Goal: Obtain resource: Obtain resource

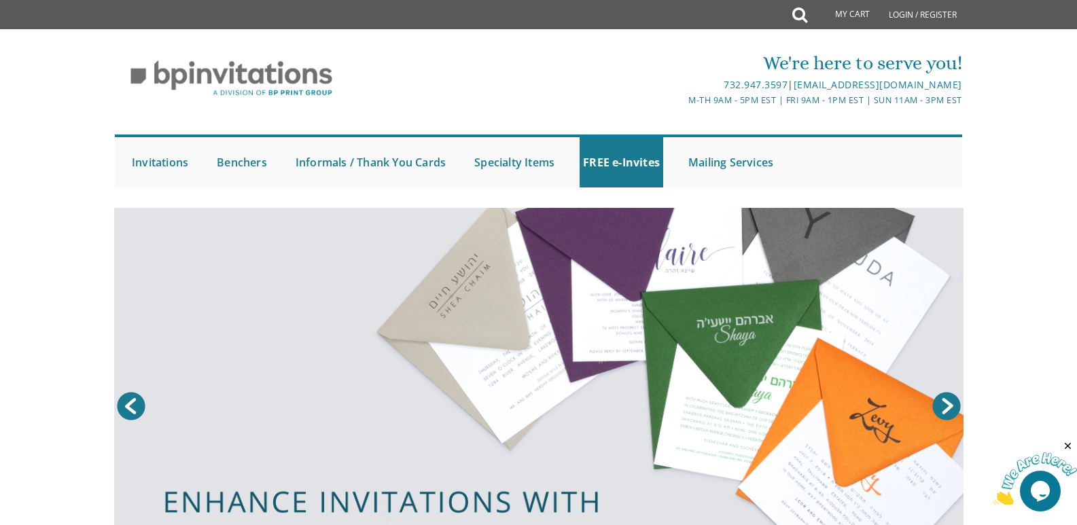
click at [628, 54] on div "We're here to serve you!" at bounding box center [680, 63] width 564 height 27
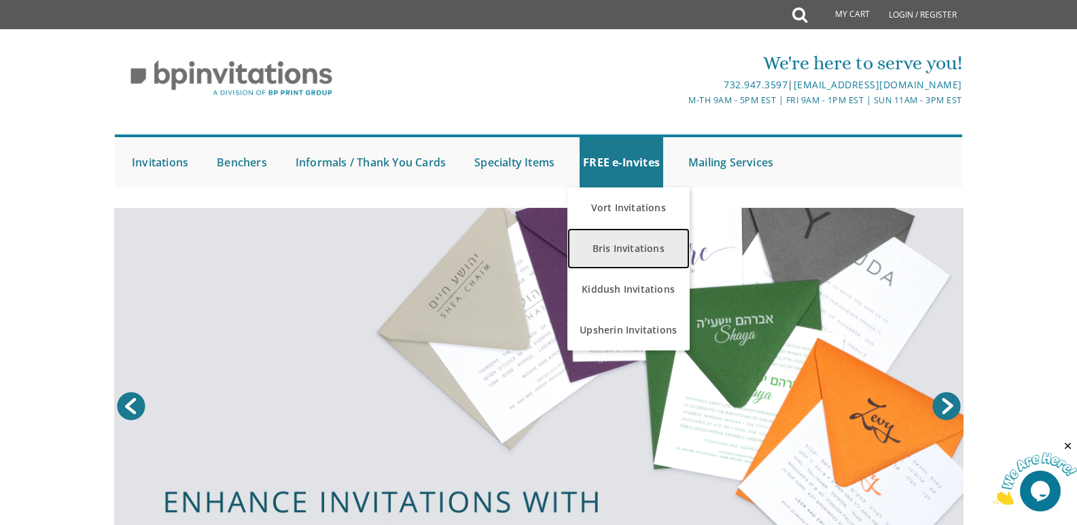
click at [634, 254] on link "Bris Invitations" at bounding box center [628, 248] width 122 height 41
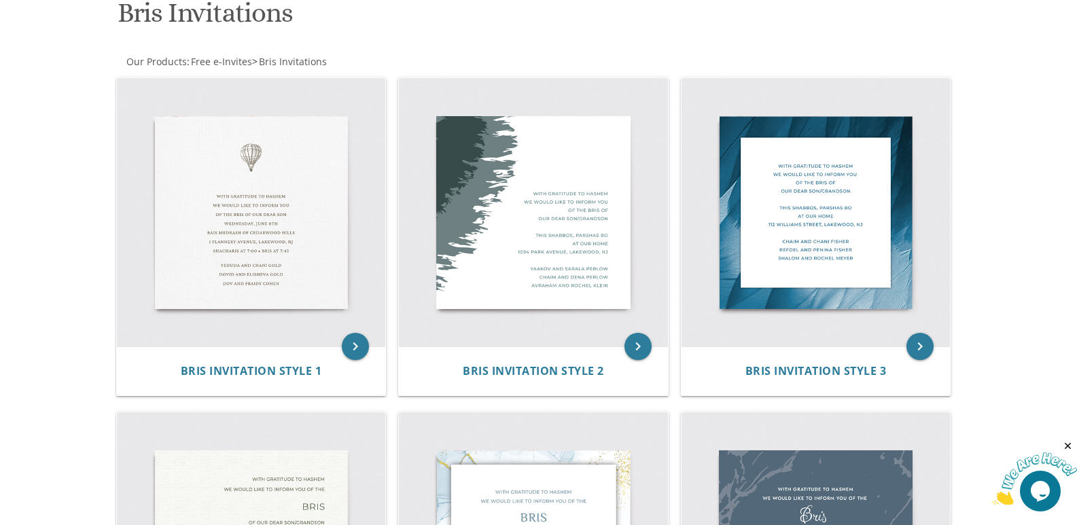
scroll to position [219, 0]
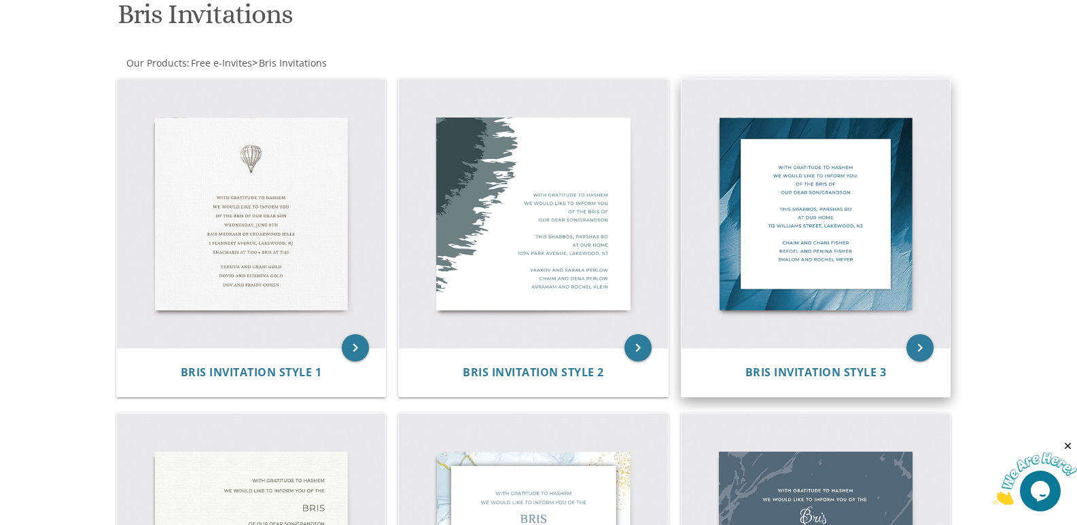
click at [882, 202] on img at bounding box center [815, 213] width 269 height 269
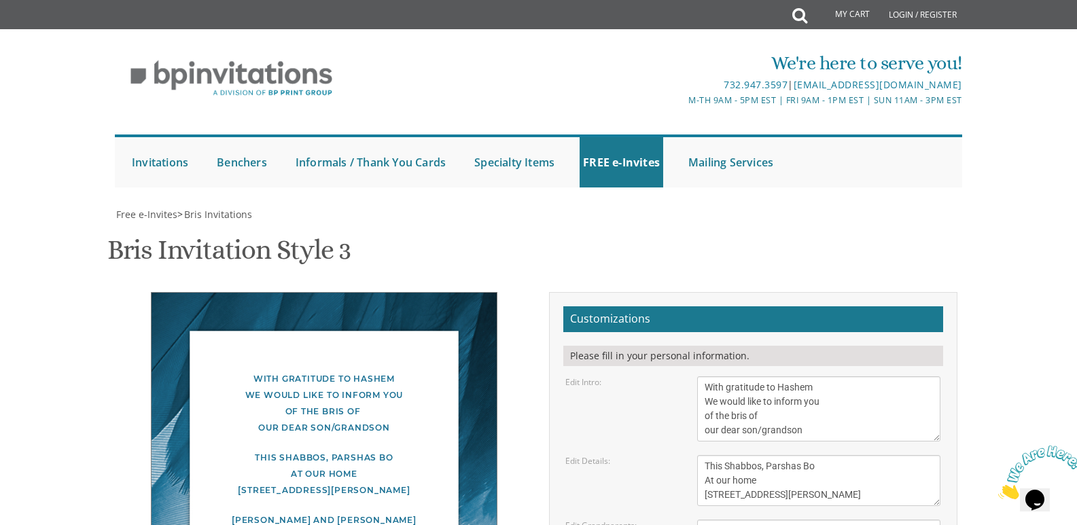
scroll to position [190, 0]
click at [733, 455] on textarea "This Shabbos, Parshas Bo At our home 100 Williams Street, Lakewood, NJ" at bounding box center [818, 480] width 243 height 51
click at [800, 455] on textarea "This Shabbos, Parshas Bo At our home 100 Williams Street, Lakewood, NJ" at bounding box center [818, 480] width 243 height 51
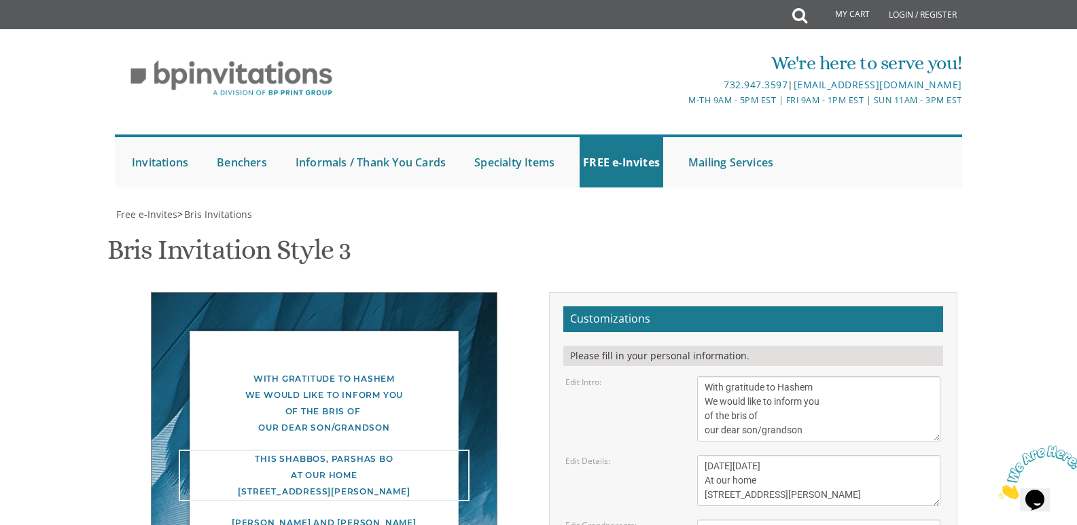
drag, startPoint x: 756, startPoint y: 289, endPoint x: 699, endPoint y: 290, distance: 57.1
click at [699, 455] on textarea "This Shabbos, Parshas Bo At our home 100 Williams Street, Lakewood, NJ" at bounding box center [818, 480] width 243 height 51
click at [716, 455] on textarea "This Shabbos, Parshas Bo At our home 100 Williams Street, Lakewood, NJ" at bounding box center [818, 480] width 243 height 51
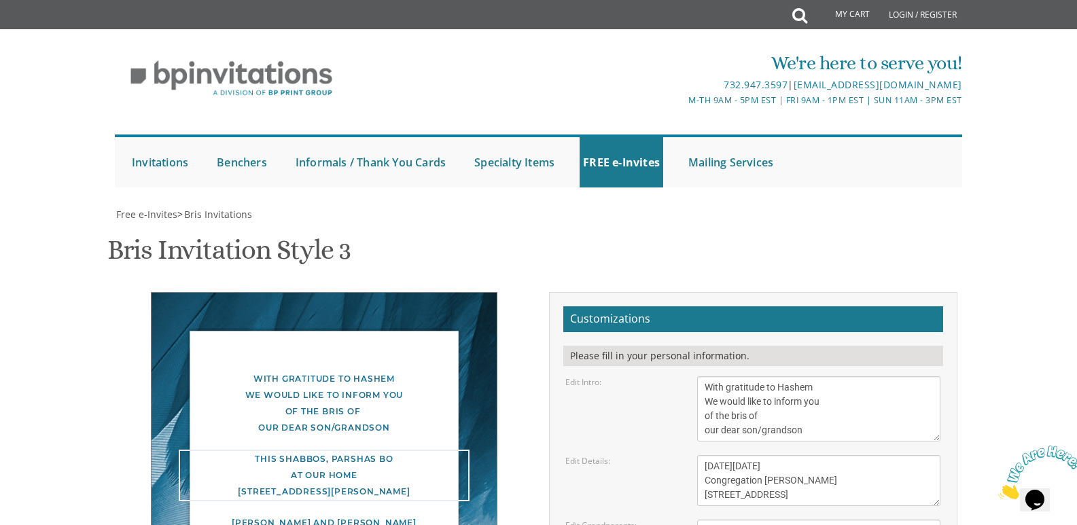
type textarea "This Friday, September 5, 2025 Congregation Ateres Yeshaya 908 E County Line Rd…"
drag, startPoint x: 813, startPoint y: 344, endPoint x: 568, endPoint y: 330, distance: 245.0
drag, startPoint x: 809, startPoint y: 355, endPoint x: 647, endPoint y: 356, distance: 162.4
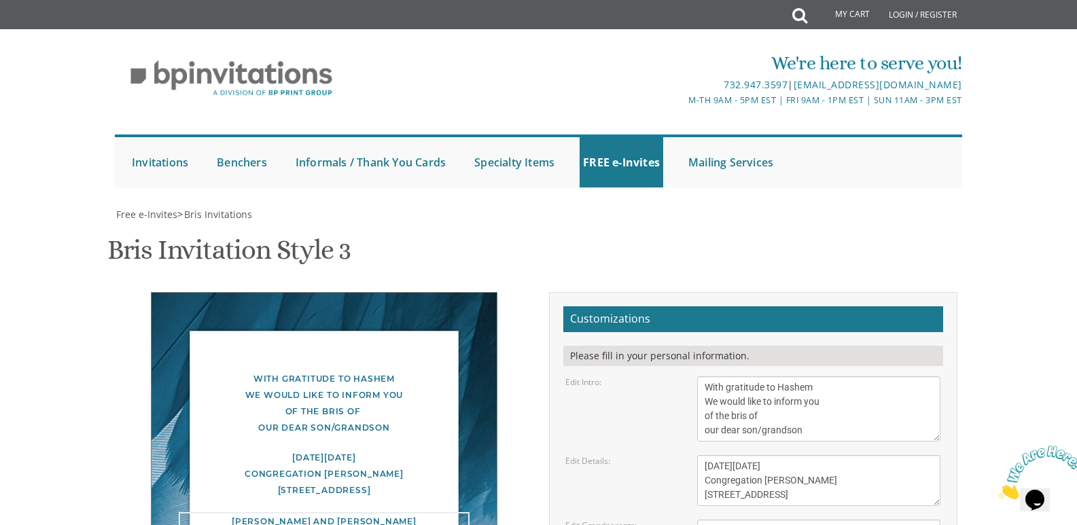
drag, startPoint x: 814, startPoint y: 368, endPoint x: 639, endPoint y: 372, distance: 175.3
type textarea "Moishy and Baila Horowitz Rabbi and Mrs. Naftali Horowitz Rabbi and Mrs. Shua F…"
click at [846, 376] on textarea "With gratitude to Hashem We would like to inform you of the bris of our dear so…" at bounding box center [818, 408] width 243 height 65
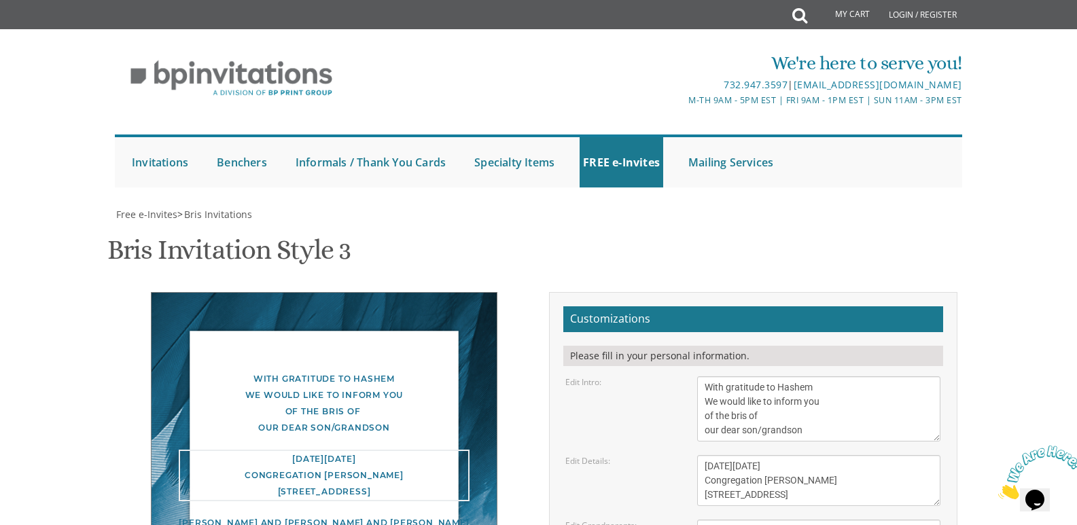
click at [843, 455] on textarea "This Shabbos, Parshas Bo At our home 100 Williams Street, Lakewood, NJ" at bounding box center [818, 480] width 243 height 51
type textarea "This Friday, September 5, 2025 Shachris at 7:40 Bris at 8:30 Congregation Atere…"
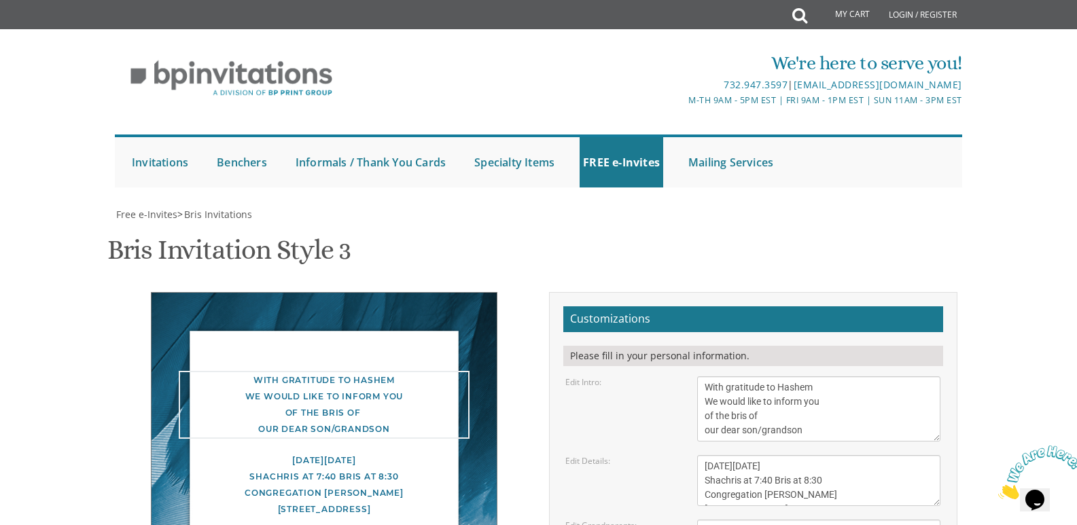
click at [859, 376] on textarea "With gratitude to Hashem We would like to inform you of the bris of our dear so…" at bounding box center [818, 408] width 243 height 65
drag, startPoint x: 825, startPoint y: 367, endPoint x: 689, endPoint y: 330, distance: 140.9
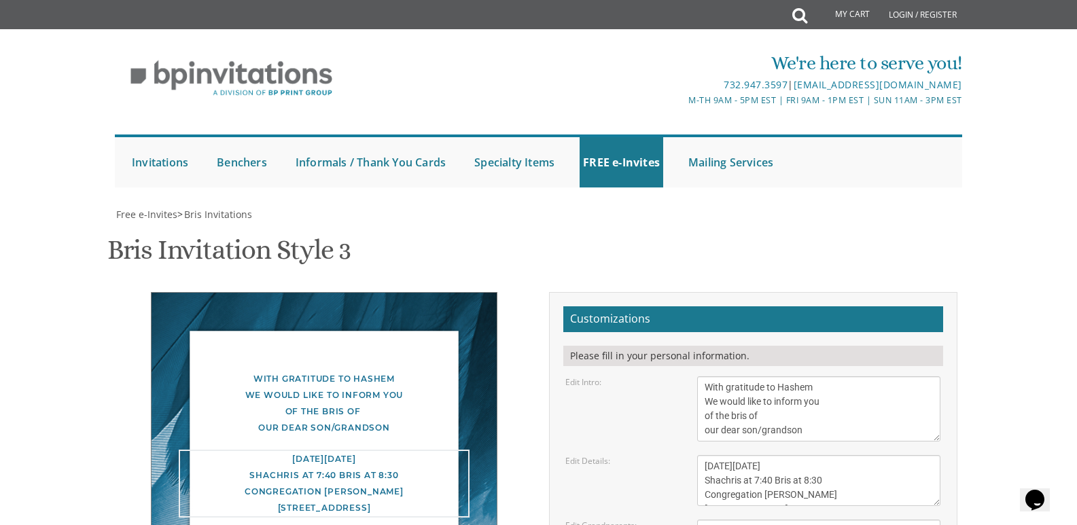
drag, startPoint x: 835, startPoint y: 305, endPoint x: 659, endPoint y: 245, distance: 185.8
click at [659, 306] on form "Customizations Please fill in your personal information. Edit Intro: With grati…" at bounding box center [753, 498] width 380 height 385
click at [818, 455] on textarea "This Shabbos, Parshas Bo At our home 100 Williams Street, Lakewood, NJ" at bounding box center [818, 480] width 243 height 51
drag, startPoint x: 842, startPoint y: 306, endPoint x: 715, endPoint y: 302, distance: 126.4
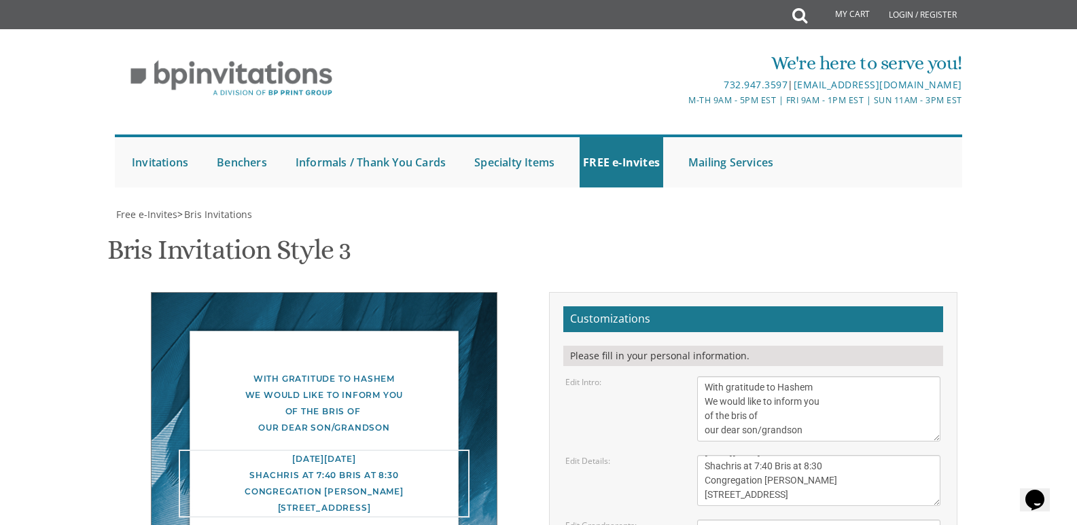
click at [715, 455] on textarea "This Shabbos, Parshas Bo At our home 100 Williams Street, Lakewood, NJ" at bounding box center [818, 480] width 243 height 51
drag, startPoint x: 700, startPoint y: 291, endPoint x: 906, endPoint y: 323, distance: 208.2
click at [906, 323] on form "Customizations Please fill in your personal information. Edit Intro: With grati…" at bounding box center [753, 498] width 380 height 385
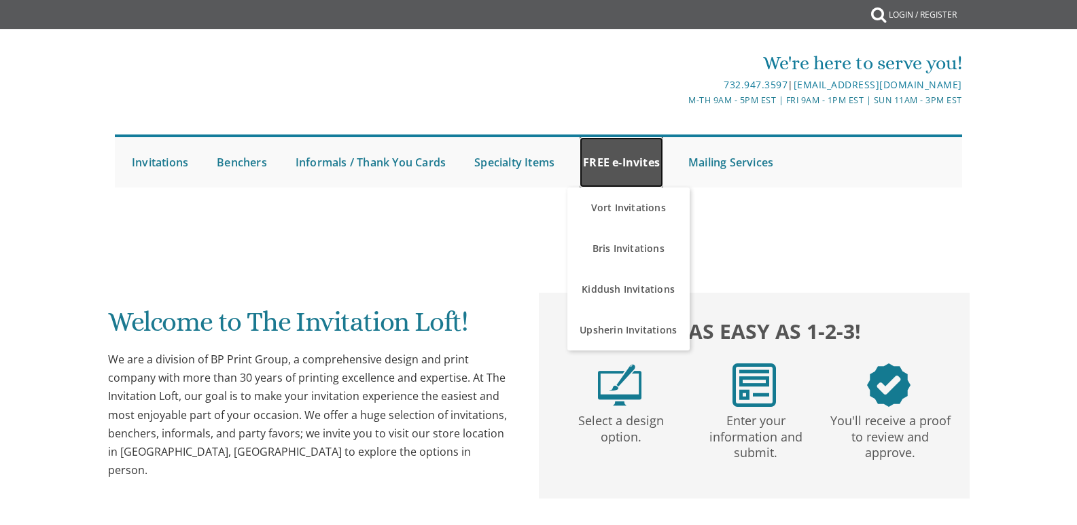
click at [622, 156] on link "FREE e-Invites" at bounding box center [622, 162] width 84 height 50
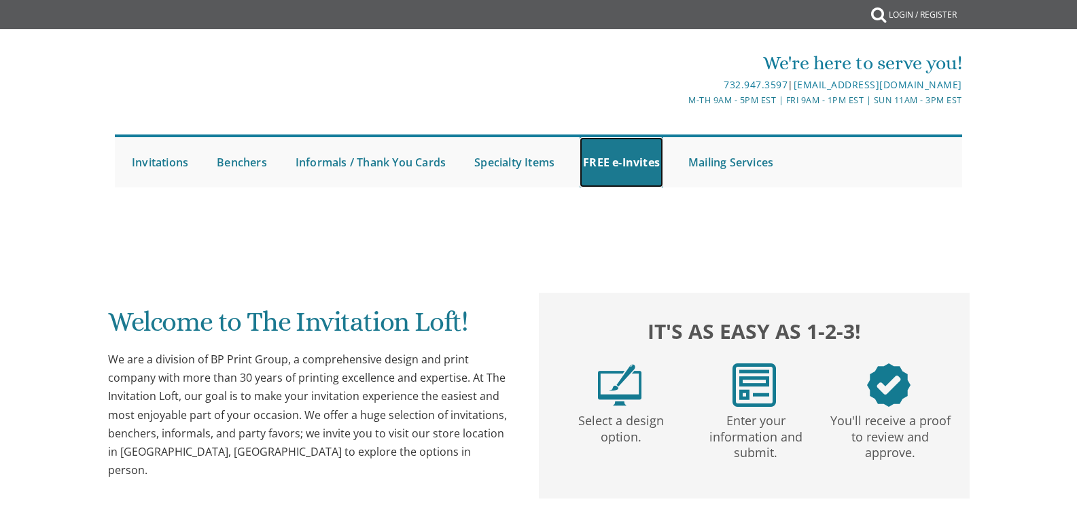
click at [622, 165] on link "FREE e-Invites" at bounding box center [622, 162] width 84 height 50
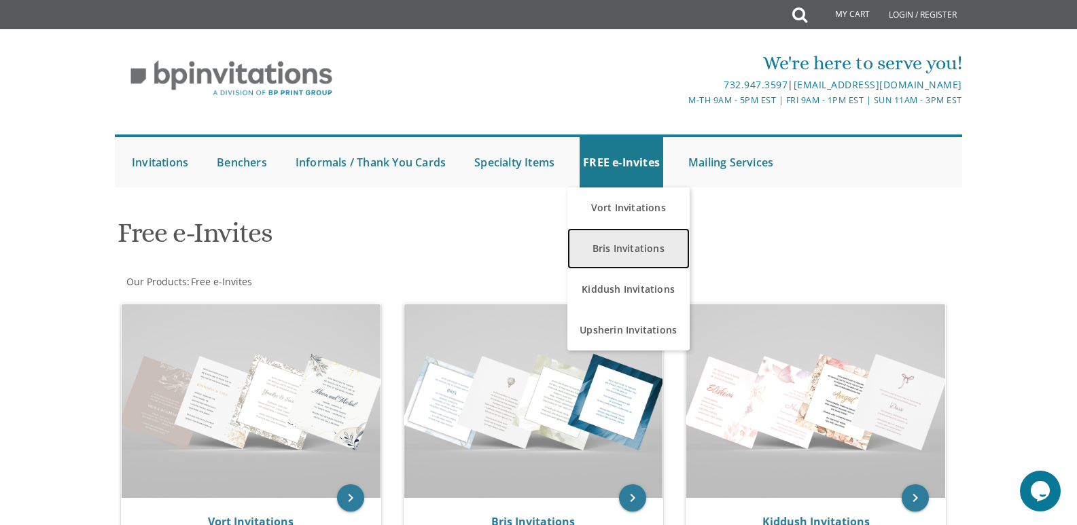
click at [621, 246] on link "Bris Invitations" at bounding box center [628, 248] width 122 height 41
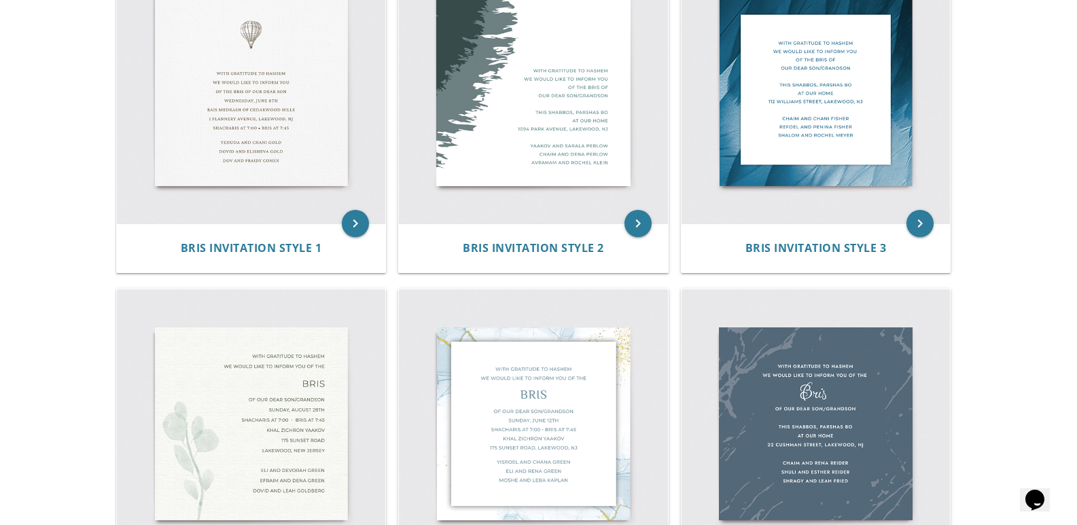
scroll to position [279, 0]
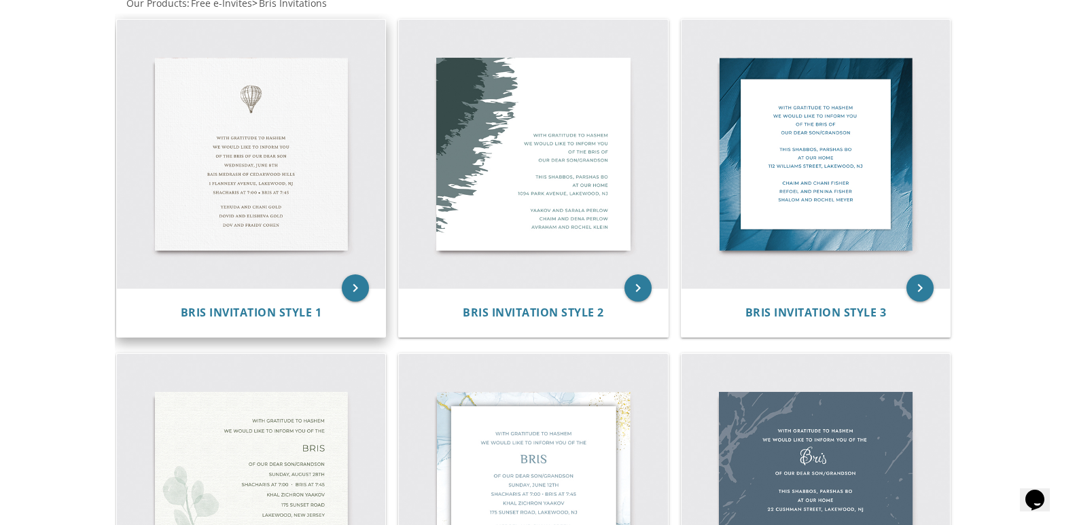
click at [296, 122] on img at bounding box center [251, 154] width 269 height 269
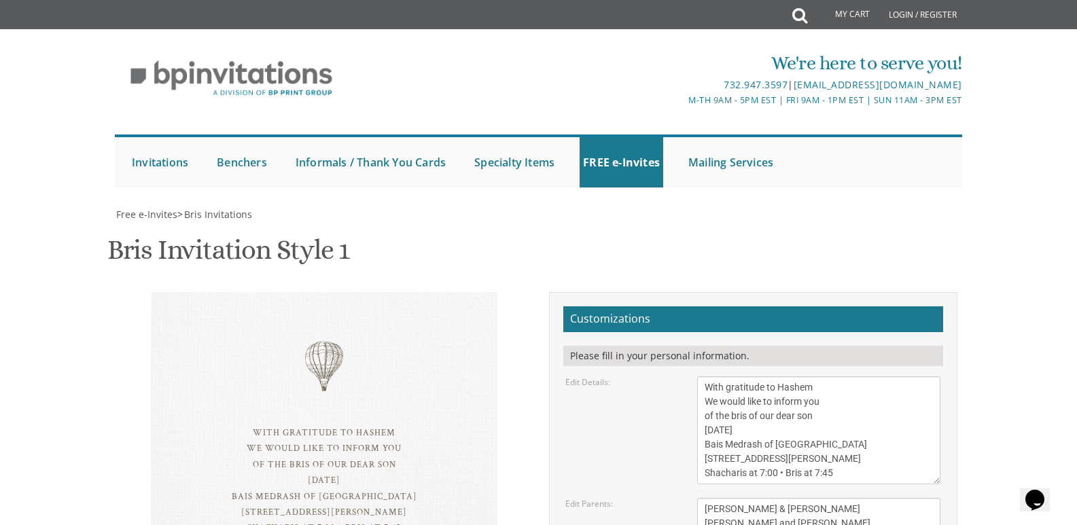
scroll to position [270, 0]
drag, startPoint x: 821, startPoint y: 262, endPoint x: 668, endPoint y: 222, distance: 158.7
click at [668, 306] on form "Customizations Please fill in your personal information. Edit Details: Edit Par…" at bounding box center [753, 487] width 380 height 363
paste textarea "Moishy and Baila Horowitz Rabbi and Mrs. Naftali Horowitz Rabbi and Mrs. Shua F…"
type textarea "Moishy and Baila Horowitz Rabbi and Mrs. Naftali Horowitz Rabbi and Mrs. Shua F…"
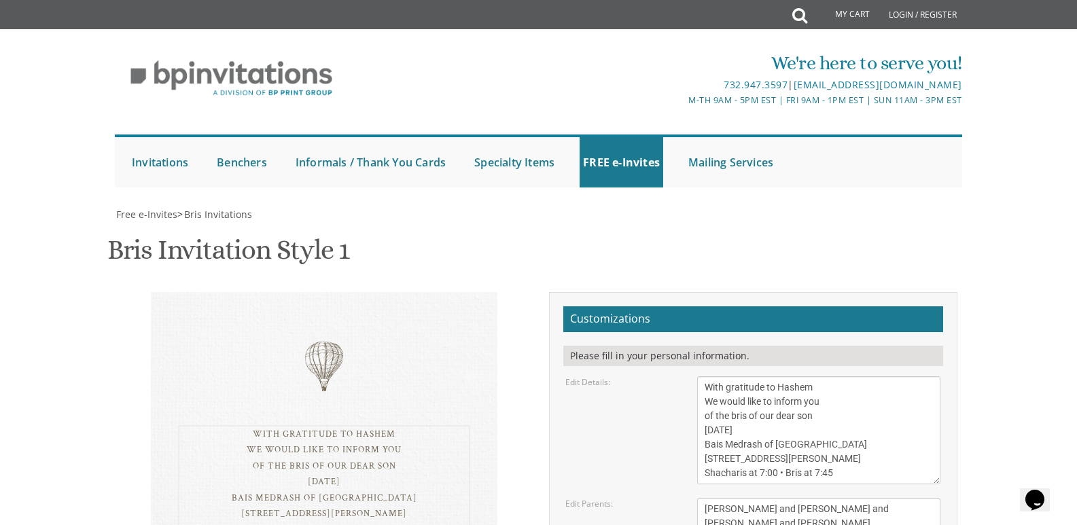
click at [844, 376] on textarea "With gratitude to Hashem We would like to inform you of the bris of our dear so…" at bounding box center [818, 430] width 243 height 108
click at [727, 376] on textarea "With gratitude to Hashem We would like to inform you of the bris of our dear so…" at bounding box center [818, 430] width 243 height 108
click at [755, 376] on textarea "With gratitude to Hashem We would like to inform you of the bris of our dear so…" at bounding box center [818, 430] width 243 height 108
drag, startPoint x: 849, startPoint y: 174, endPoint x: 695, endPoint y: 174, distance: 153.5
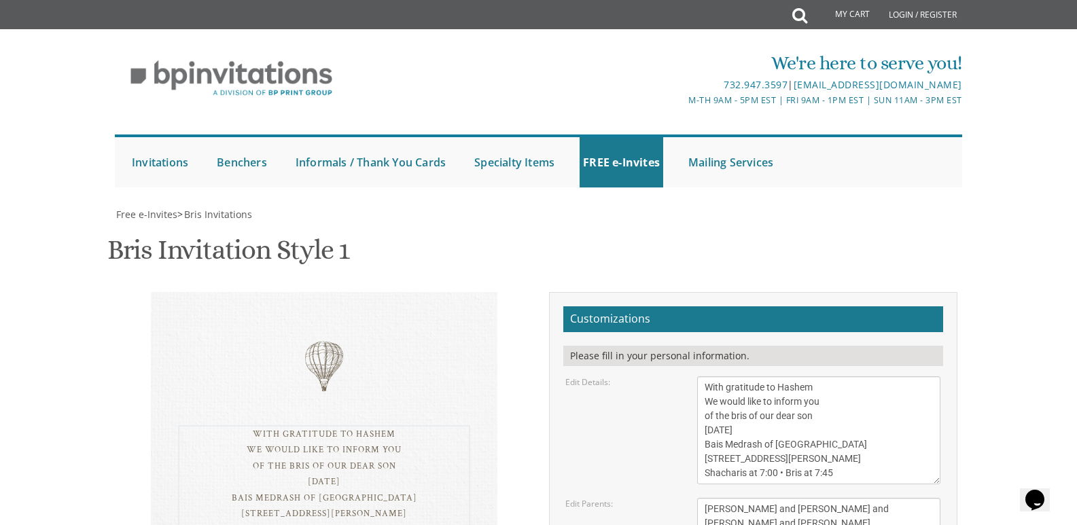
click at [695, 376] on div "With gratitude to Hashem We would like to inform you of the bris of our dear so…" at bounding box center [819, 430] width 264 height 108
paste textarea "Congregation Ateres Yeshaya 908 E County Line Rd., Lakewood, NJ"
drag, startPoint x: 700, startPoint y: 204, endPoint x: 849, endPoint y: 183, distance: 150.2
click at [849, 376] on textarea "With gratitude to Hashem We would like to inform you of the bris of our dear so…" at bounding box center [818, 430] width 243 height 108
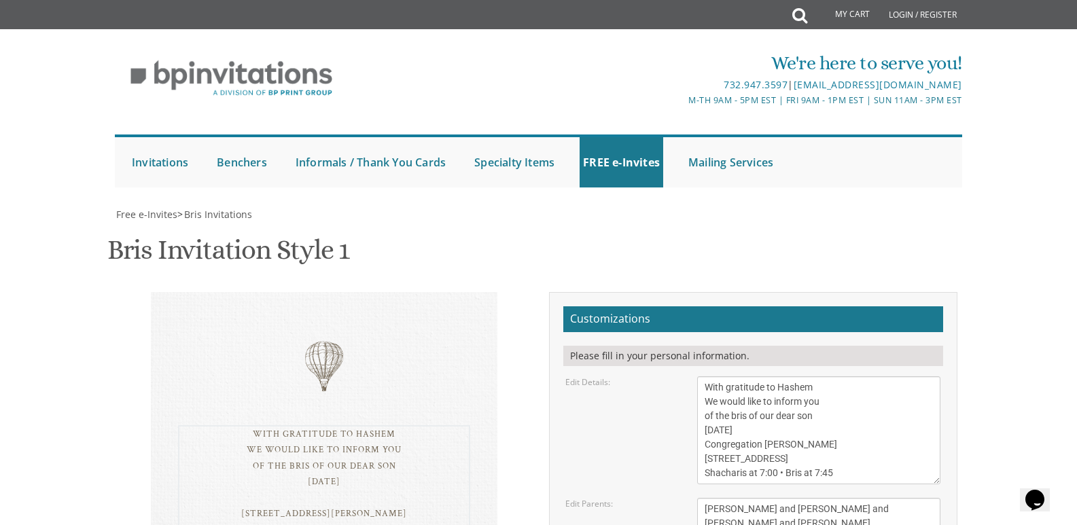
scroll to position [0, 0]
click at [768, 376] on textarea "With gratitude to Hashem We would like to inform you of the bris of our dear so…" at bounding box center [818, 430] width 243 height 108
click at [836, 376] on textarea "With gratitude to Hashem We would like to inform you of the bris of our dear so…" at bounding box center [818, 430] width 243 height 108
click at [871, 498] on textarea "Tzvi & Miriam Friedman Michoel and Chana Friedman Yisroel and Rochel David" at bounding box center [818, 523] width 243 height 51
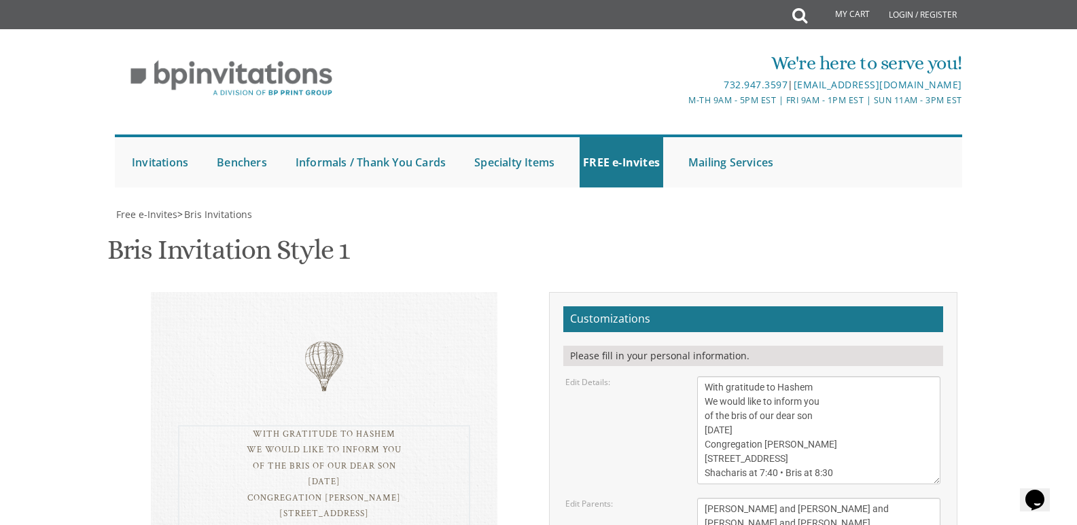
click at [818, 376] on textarea "With gratitude to Hashem We would like to inform you of the bris of our dear so…" at bounding box center [818, 430] width 243 height 108
click at [840, 498] on textarea "Tzvi & Miriam Friedman Michoel and Chana Friedman Yisroel and Rochel David" at bounding box center [818, 523] width 243 height 51
click at [882, 376] on textarea "With gratitude to Hashem We would like to inform you of the bris of our dear so…" at bounding box center [818, 430] width 243 height 108
type textarea "With gratitude to Hashem We would like to inform you of the bris of our dear so…"
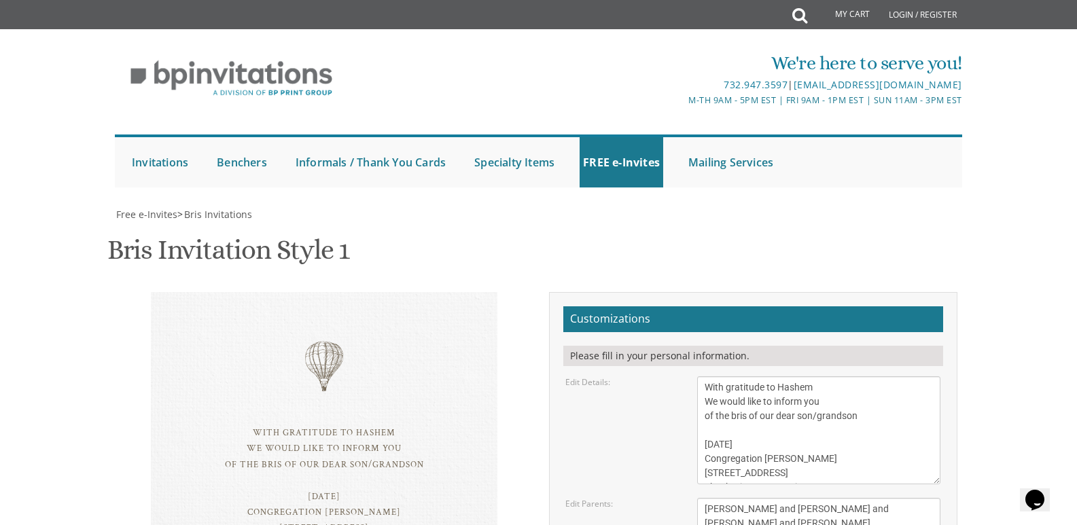
type input "bhorowitz98@gmail.com"
click at [1020, 73] on body "My Cart Total: View Cart Item(s) Submit My Cart Total: View Cart Item(s) Login …" at bounding box center [538, 527] width 1077 height 1054
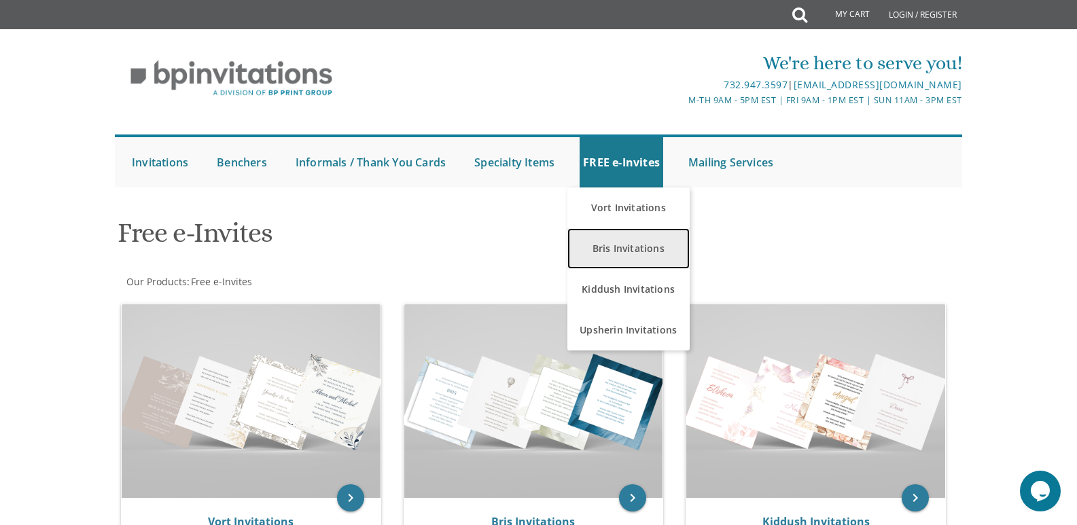
click at [637, 240] on link "Bris Invitations" at bounding box center [628, 248] width 122 height 41
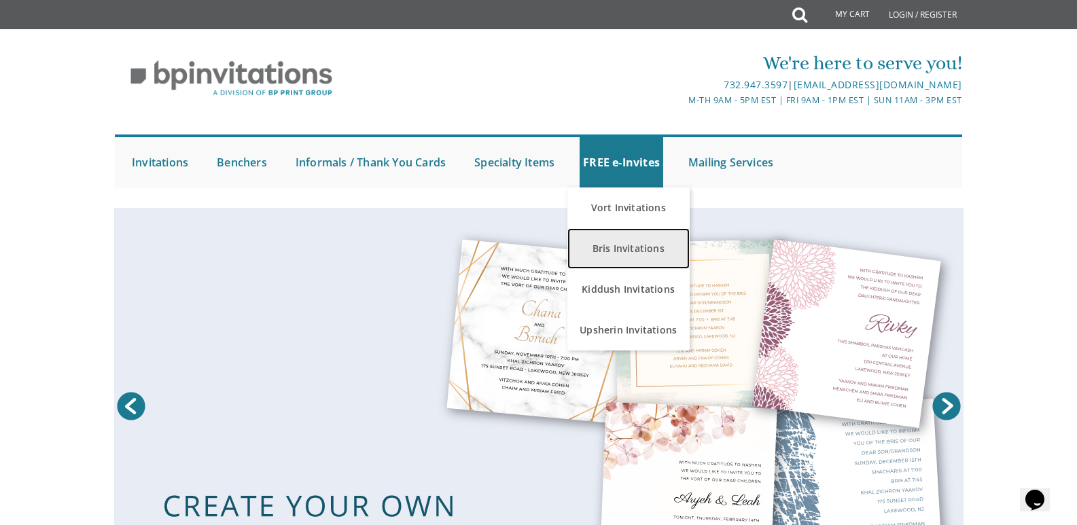
click at [624, 237] on link "Bris Invitations" at bounding box center [628, 248] width 122 height 41
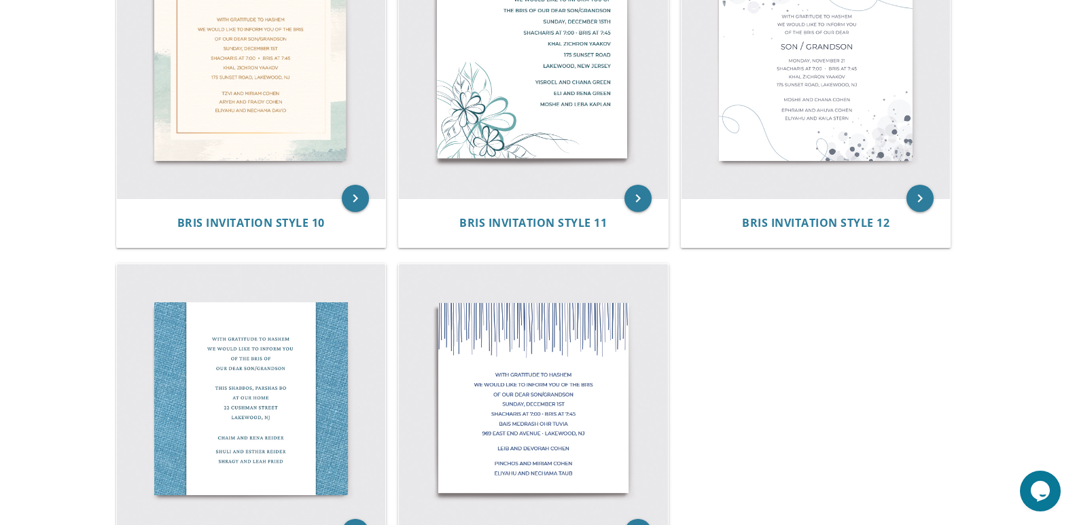
scroll to position [1426, 0]
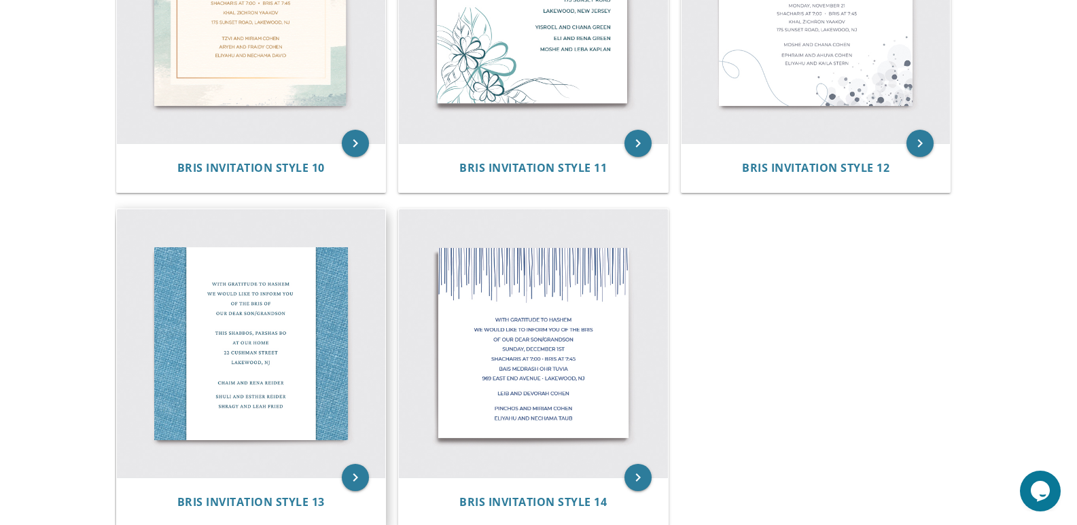
click at [275, 291] on img at bounding box center [251, 343] width 269 height 269
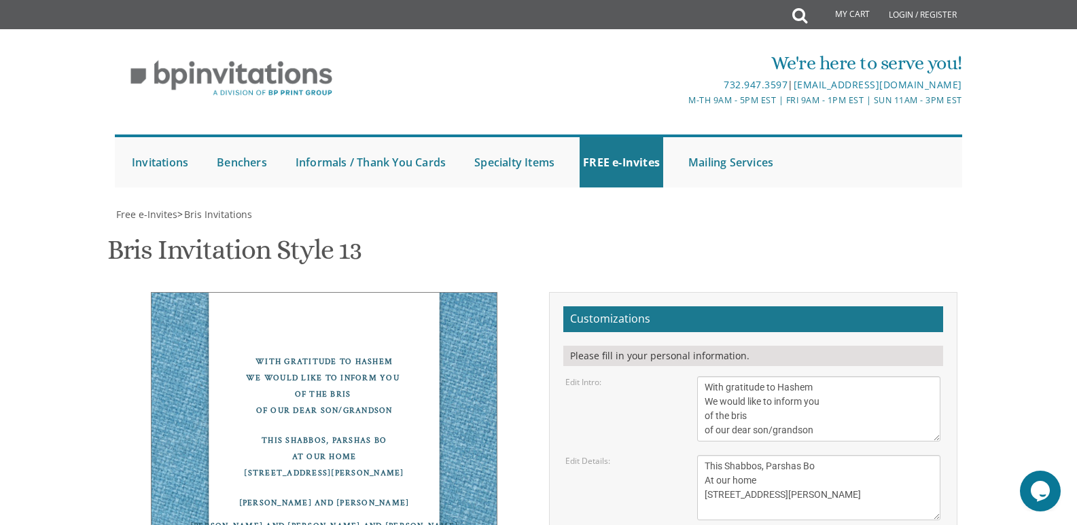
scroll to position [2, 0]
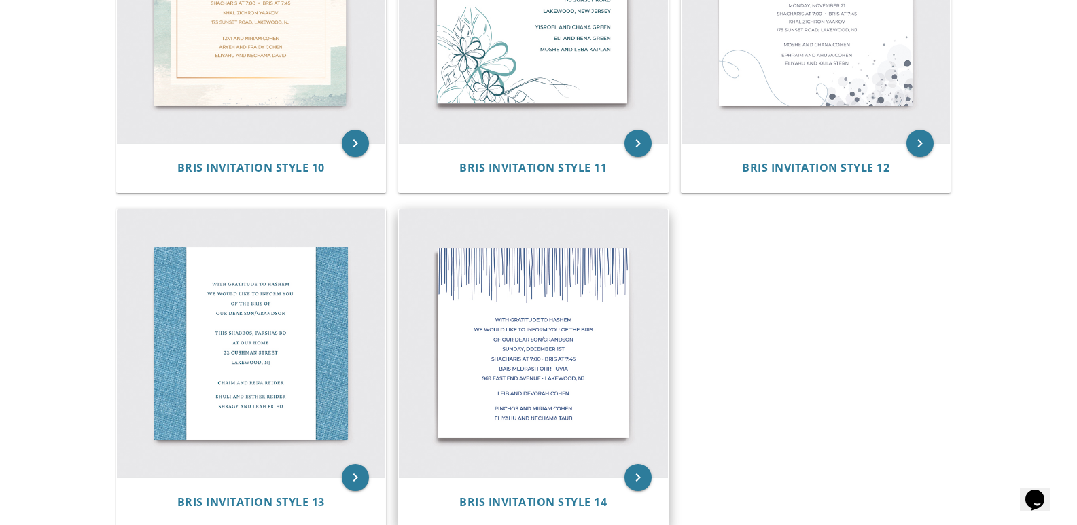
click at [516, 313] on img at bounding box center [533, 343] width 269 height 269
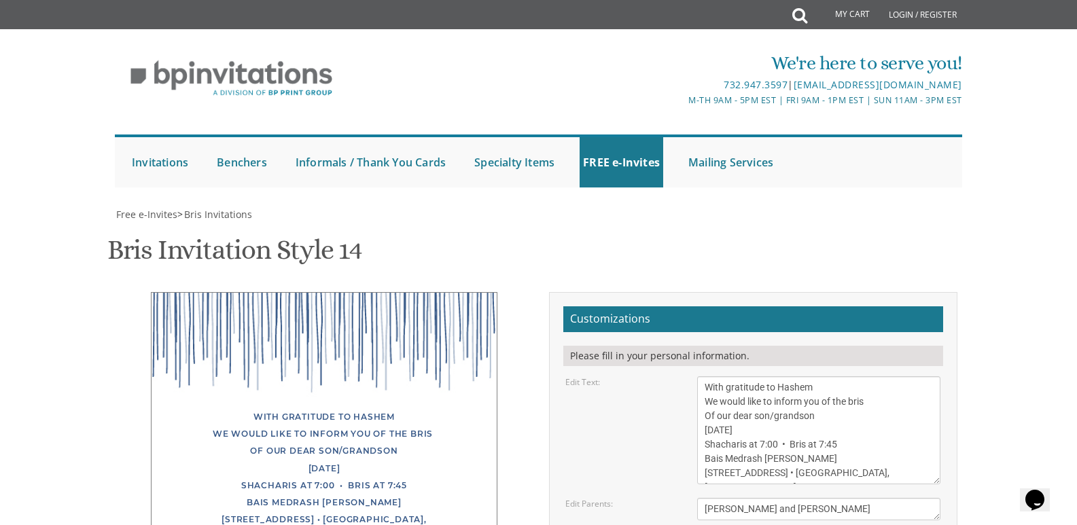
scroll to position [192, 0]
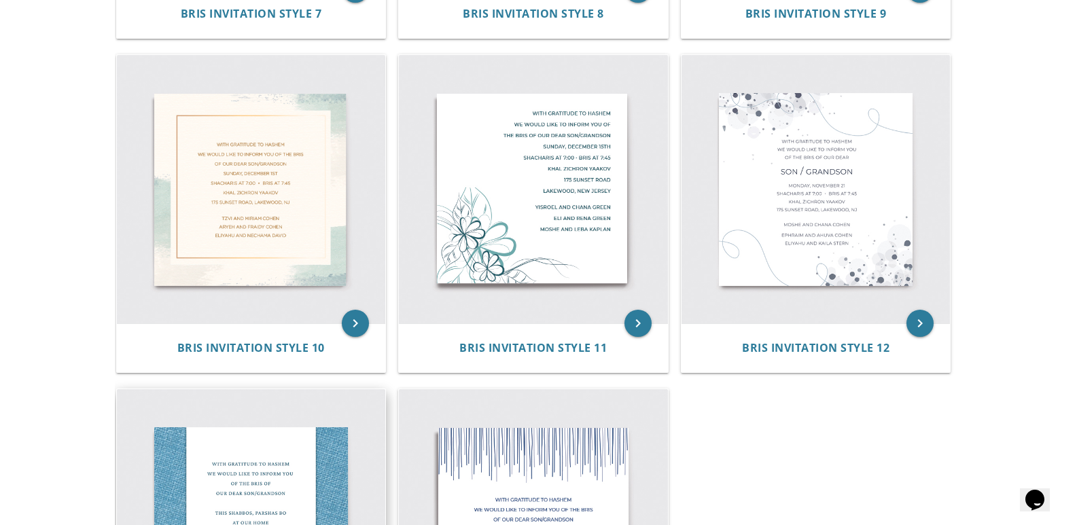
scroll to position [1245, 0]
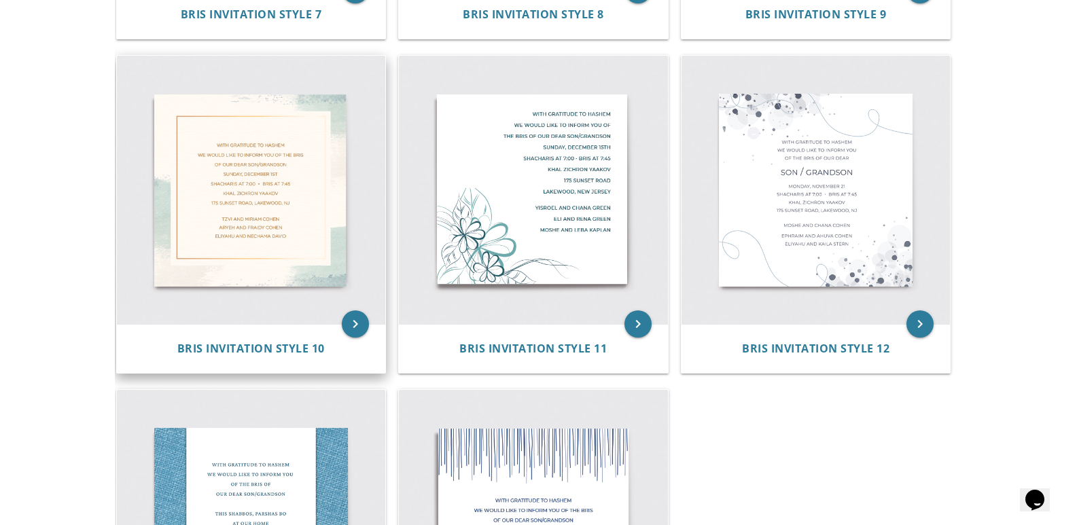
click at [250, 209] on img at bounding box center [251, 190] width 269 height 269
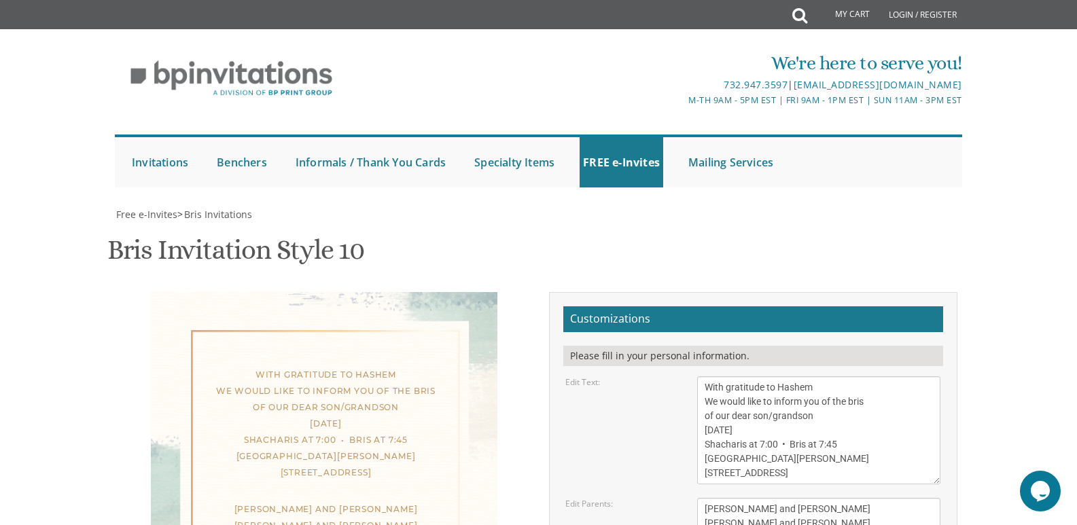
scroll to position [196, 0]
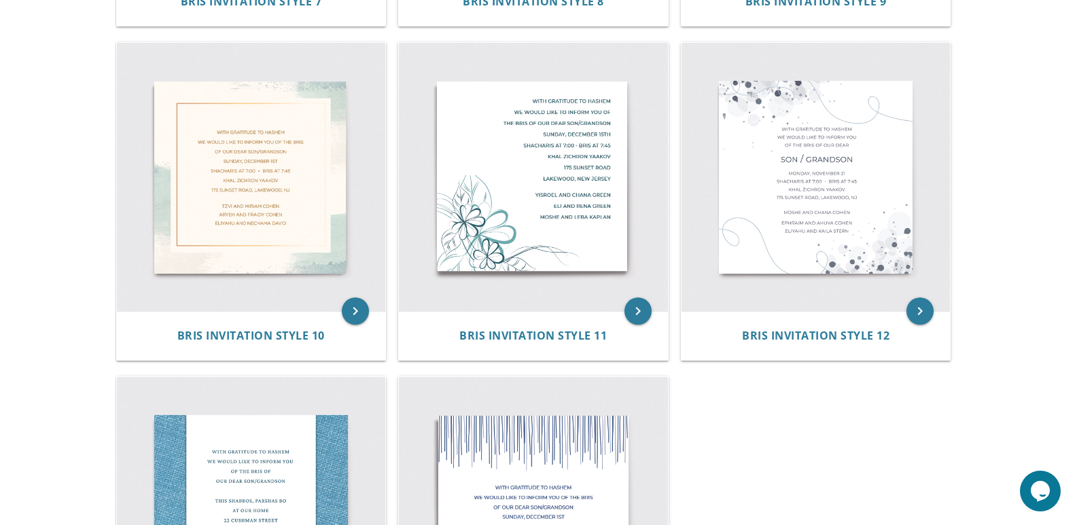
scroll to position [1273, 0]
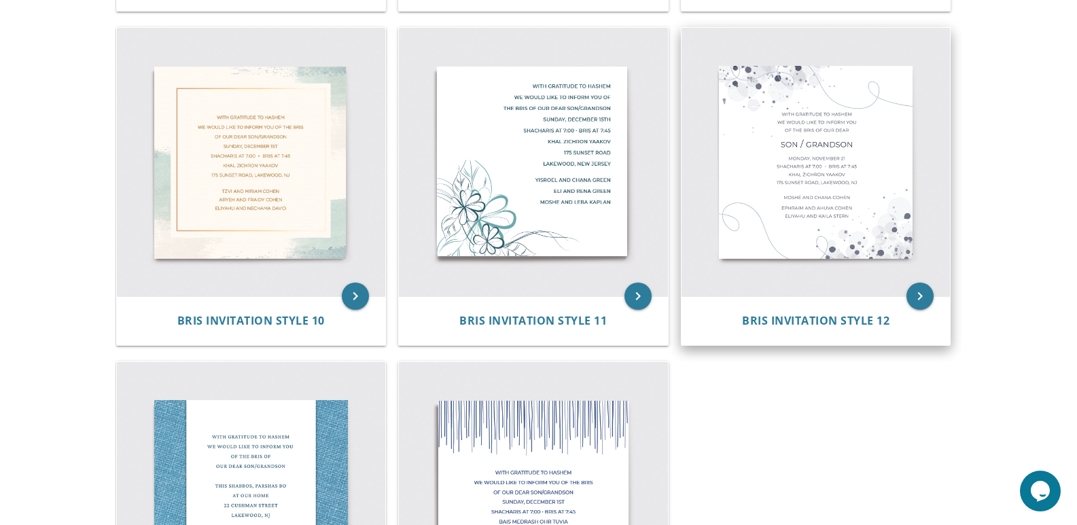
click at [886, 195] on img at bounding box center [815, 162] width 269 height 269
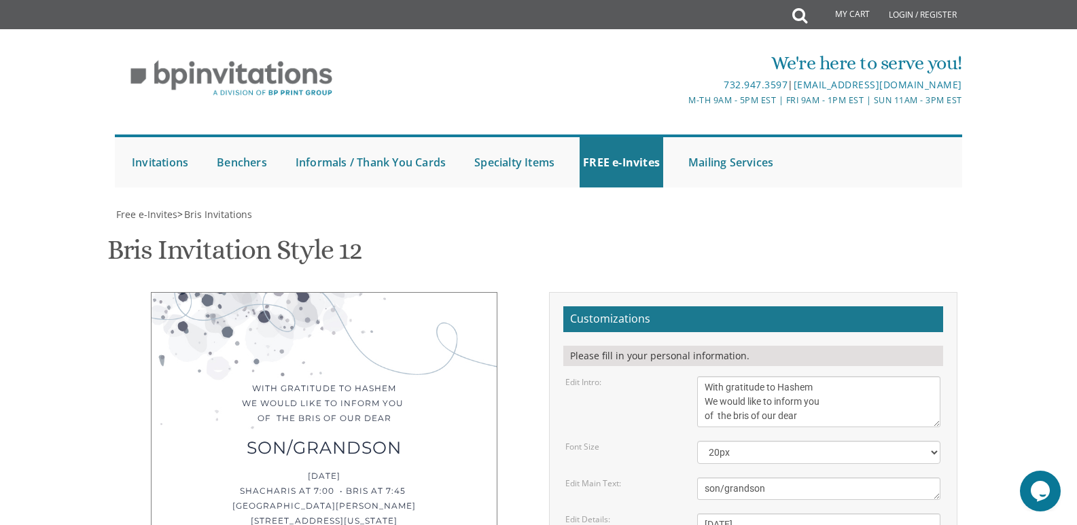
scroll to position [186, 0]
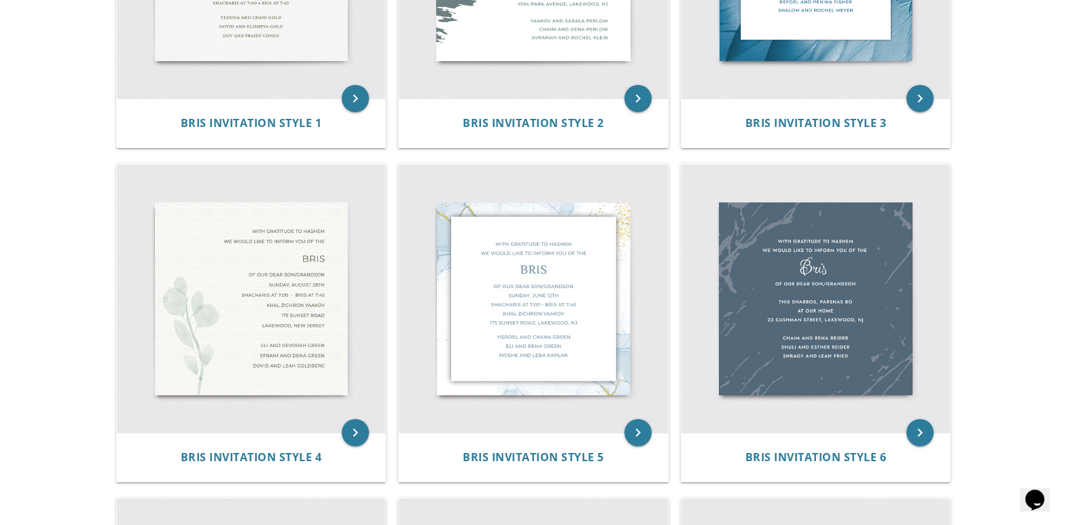
scroll to position [469, 0]
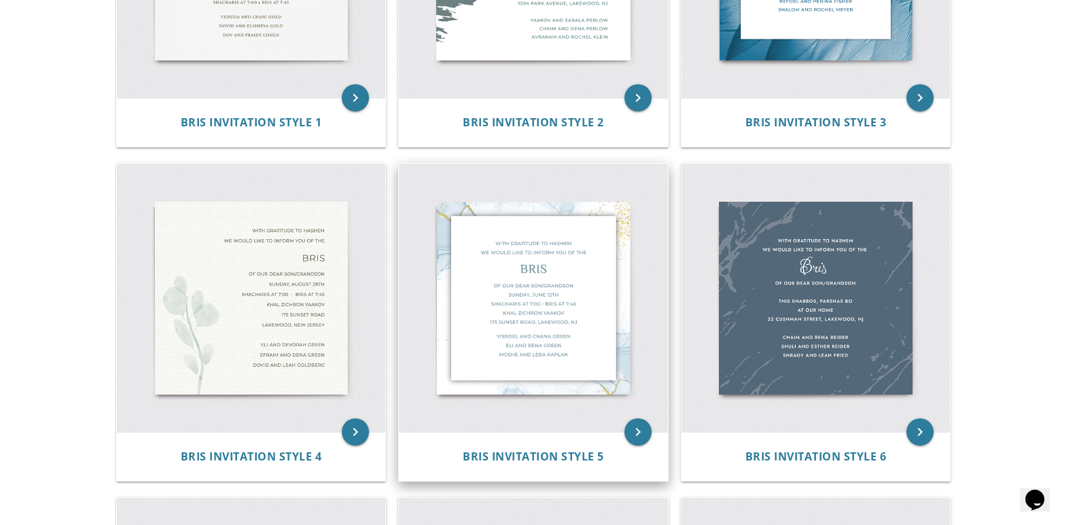
click at [632, 306] on img at bounding box center [533, 298] width 269 height 269
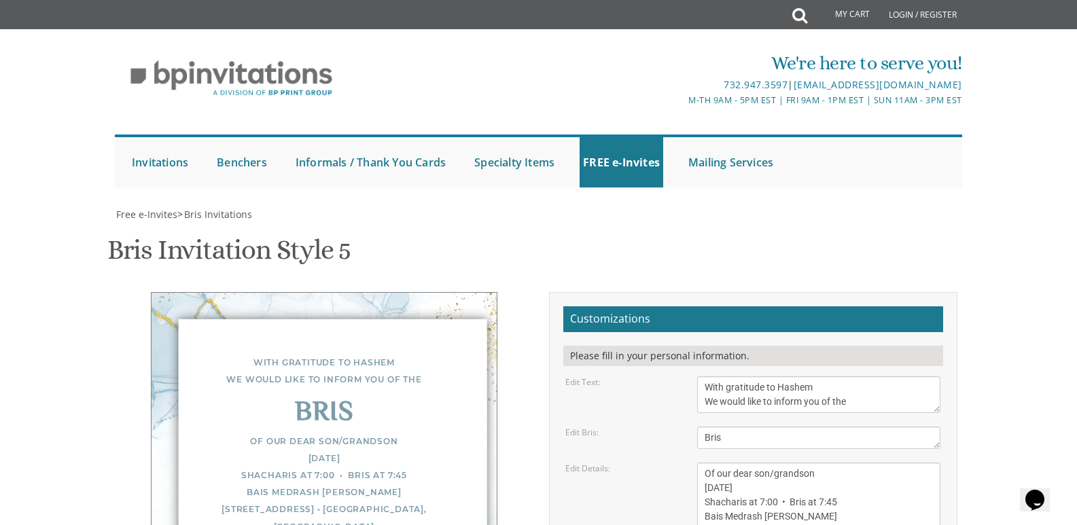
scroll to position [265, 0]
click at [719, 463] on textarea "Of our dear son/grandson [DATE] Shacharis at 7:00 • Bris at 7:45 Bais Medrash […" at bounding box center [818, 502] width 243 height 79
click at [753, 463] on textarea "Of our dear son/grandson [DATE] Shacharis at 7:00 • Bris at 7:45 Bais Medrash […" at bounding box center [818, 502] width 243 height 79
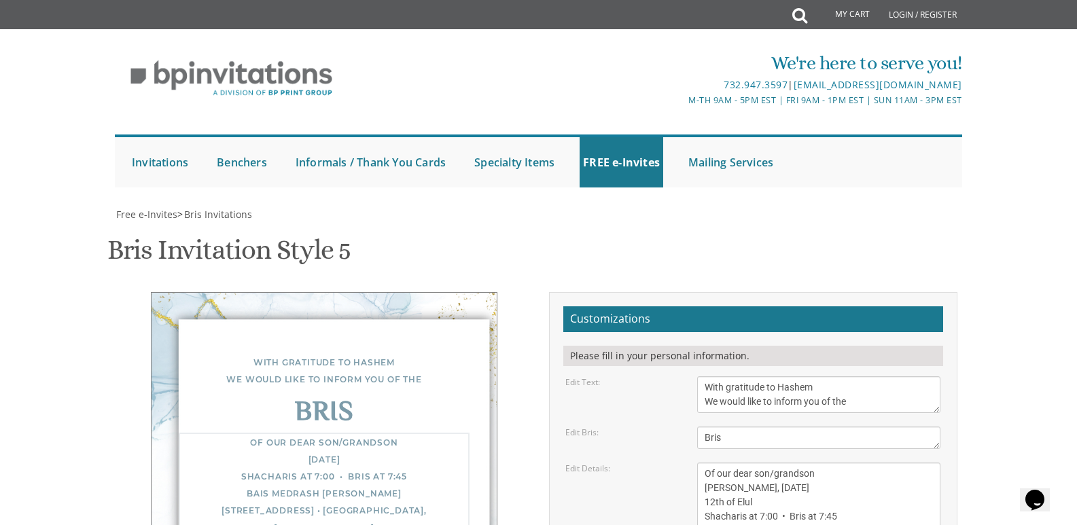
click at [772, 463] on textarea "Of our dear son/grandson [DATE] Shacharis at 7:00 • Bris at 7:45 Bais Medrash […" at bounding box center [818, 502] width 243 height 79
click at [834, 463] on textarea "Of our dear son/grandson [DATE] Shacharis at 7:00 • Bris at 7:45 Bais Medrash […" at bounding box center [818, 502] width 243 height 79
click at [745, 463] on textarea "Of our dear son/grandson [DATE] Shacharis at 7:00 • Bris at 7:45 Bais Medrash […" at bounding box center [818, 502] width 243 height 79
click at [707, 463] on textarea "Of our dear son/grandson [DATE] Shacharis at 7:00 • Bris at 7:45 Bais Medrash […" at bounding box center [818, 502] width 243 height 79
click at [711, 463] on textarea "Of our dear son/grandson [DATE] Shacharis at 7:00 • Bris at 7:45 Bais Medrash […" at bounding box center [818, 502] width 243 height 79
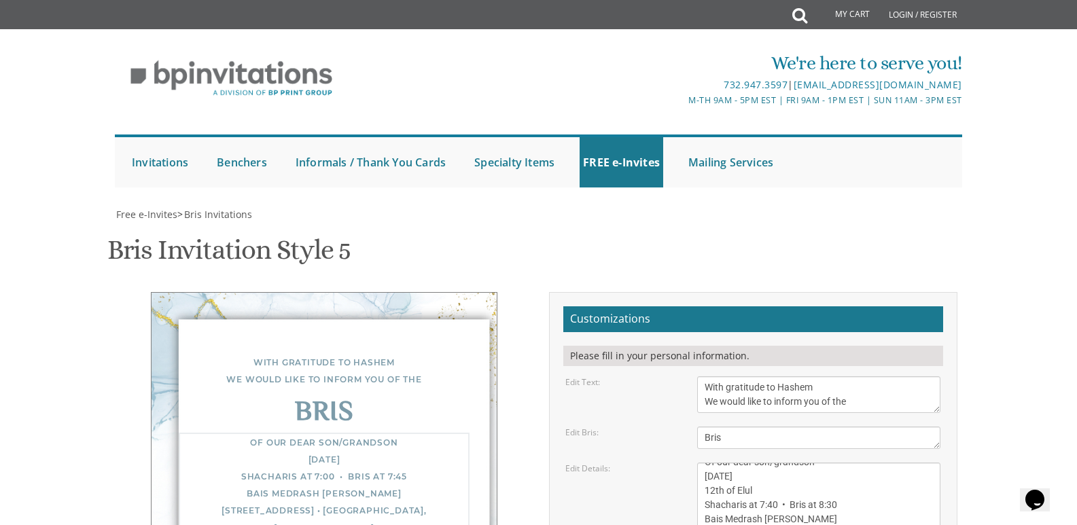
scroll to position [14, 0]
drag, startPoint x: 802, startPoint y: 252, endPoint x: 678, endPoint y: 256, distance: 124.4
click at [678, 463] on div "Edit Details: Of our dear son/grandson [DATE] Shacharis at 7:00 • Bris at 7:45 …" at bounding box center [752, 502] width 395 height 79
click at [718, 463] on textarea "Of our dear son/grandson [DATE] Shacharis at 7:00 • Bris at 7:45 Bais Medrash […" at bounding box center [818, 502] width 243 height 79
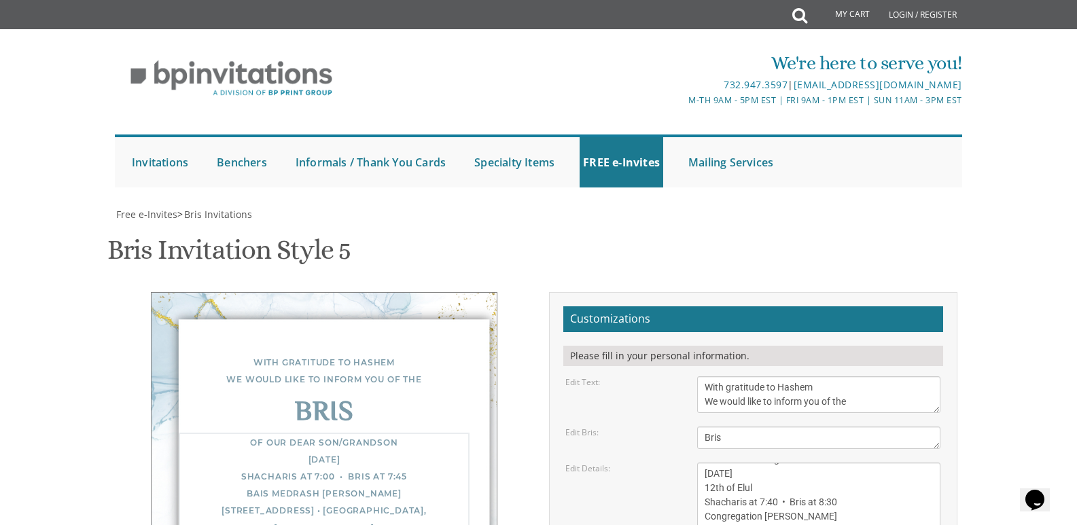
type textarea "Of our dear son/grandson [DATE] 12th of Elul Shacharis at 7:40 • Bris at 8:30 C…"
drag, startPoint x: 815, startPoint y: 232, endPoint x: 630, endPoint y: 235, distance: 184.1
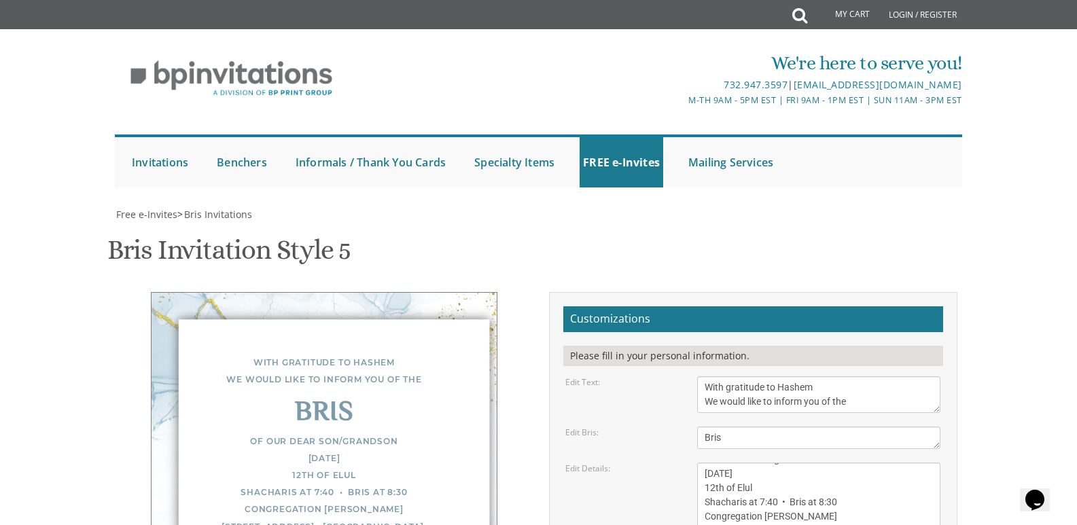
type textarea "Moishy and Baila Horowitz Rabbi and Mrs. Naftali Horowitz Rabbi and Mrs. Shua F…"
click at [858, 376] on textarea "With gratitude to Hashem We would like to inform you of the" at bounding box center [818, 394] width 243 height 37
click at [291, 433] on div "Of our dear son/grandson Friday, September 5th 12th of Elul Shacharis at 7:40 •…" at bounding box center [324, 493] width 291 height 120
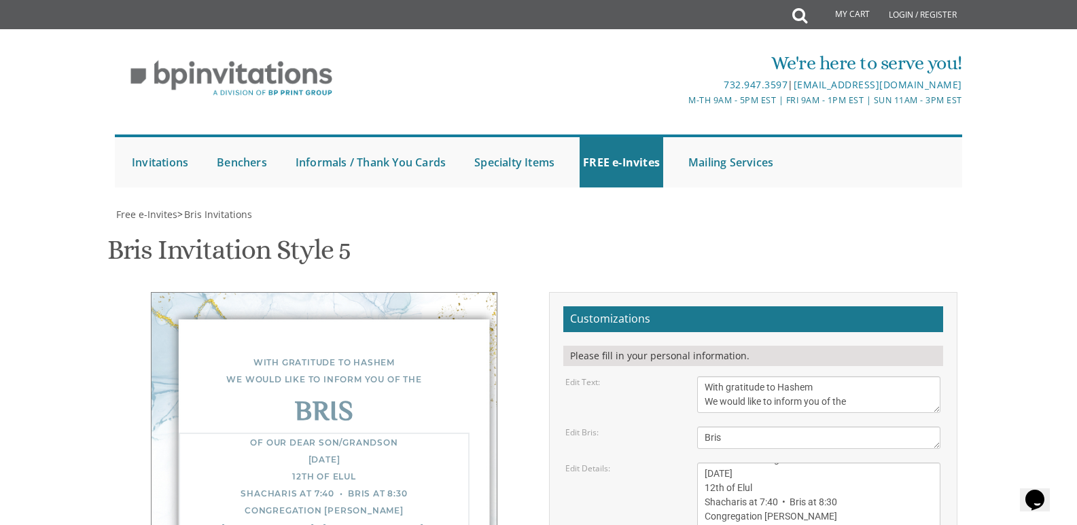
drag, startPoint x: 874, startPoint y: 255, endPoint x: 702, endPoint y: 264, distance: 172.1
click at [702, 463] on textarea "Of our dear son/grandson Sunday, December 1st Shacharis at 7:00 • Bris at 7:45 …" at bounding box center [818, 502] width 243 height 79
paste textarea "908 E County Line Rd. • Lakewood, NJ"
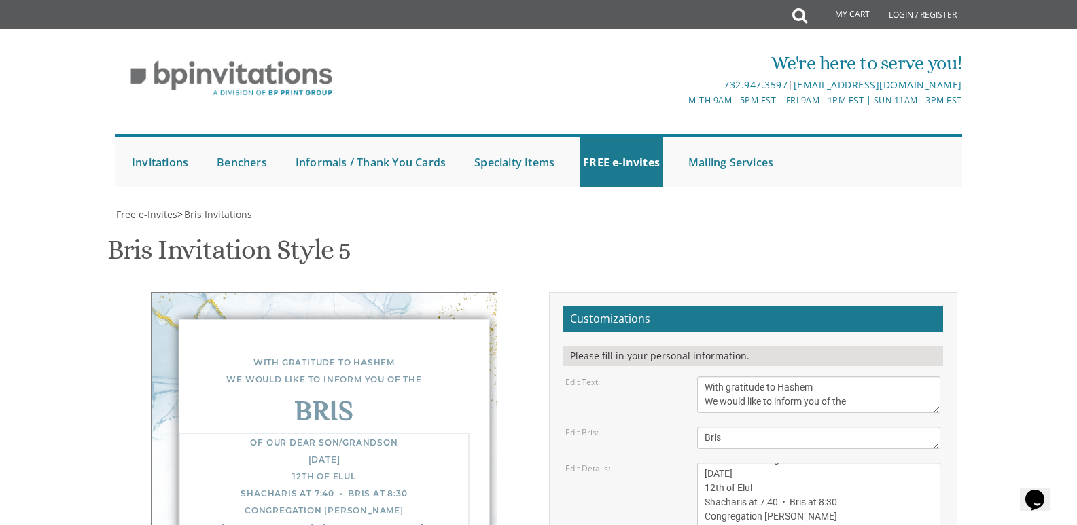
drag, startPoint x: 867, startPoint y: 263, endPoint x: 679, endPoint y: 270, distance: 188.3
click at [679, 306] on form "Customizations Please fill in your personal information. Edit Text: With gratit…" at bounding box center [753, 516] width 380 height 421
click at [701, 463] on textarea "Of our dear son/grandson Sunday, December 1st Shacharis at 7:00 • Bris at 7:45 …" at bounding box center [818, 502] width 243 height 79
paste textarea "908 E County Line Rd. • Lakewood, NJ"
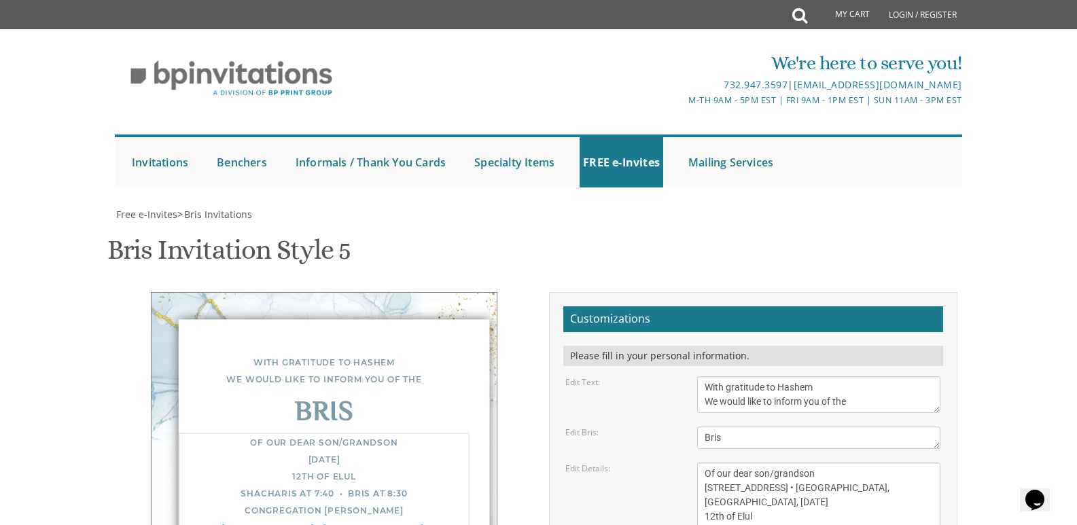
click at [791, 463] on textarea "Of our dear son/grandson Sunday, December 1st Shacharis at 7:00 • Bris at 7:45 …" at bounding box center [818, 502] width 243 height 79
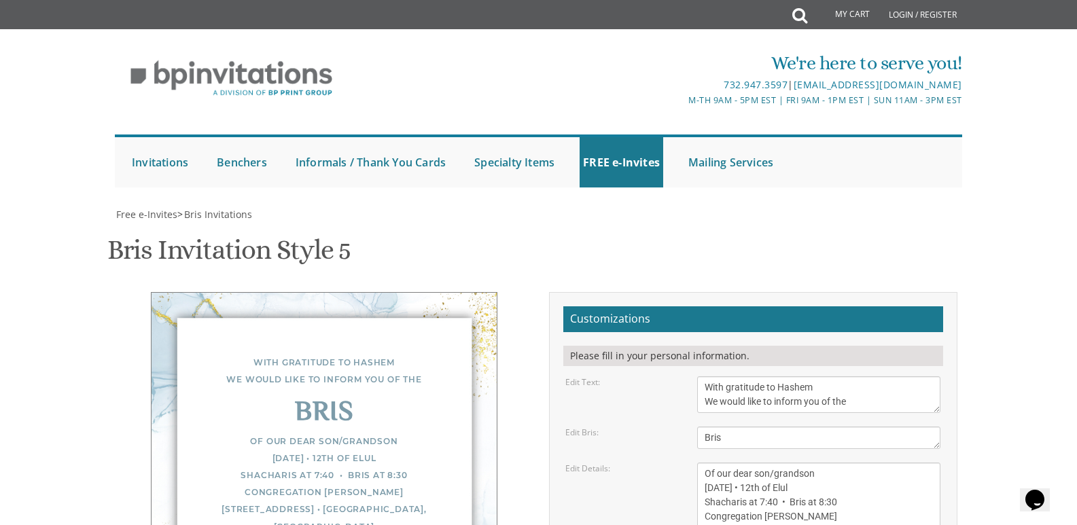
click at [861, 306] on form "Customizations Please fill in your personal information. Edit Text: With gratit…" at bounding box center [753, 516] width 380 height 421
click at [959, 292] on div "Customizations Please fill in your personal information. Edit Text: With gratit…" at bounding box center [753, 521] width 429 height 459
click at [851, 463] on textarea "Of our dear son/grandson Sunday, December 1st Shacharis at 7:00 • Bris at 7:45 …" at bounding box center [818, 502] width 243 height 79
click at [853, 463] on textarea "Of our dear son/grandson Sunday, December 1st Shacharis at 7:00 • Bris at 7:45 …" at bounding box center [818, 502] width 243 height 79
drag, startPoint x: 853, startPoint y: 210, endPoint x: 808, endPoint y: 211, distance: 44.9
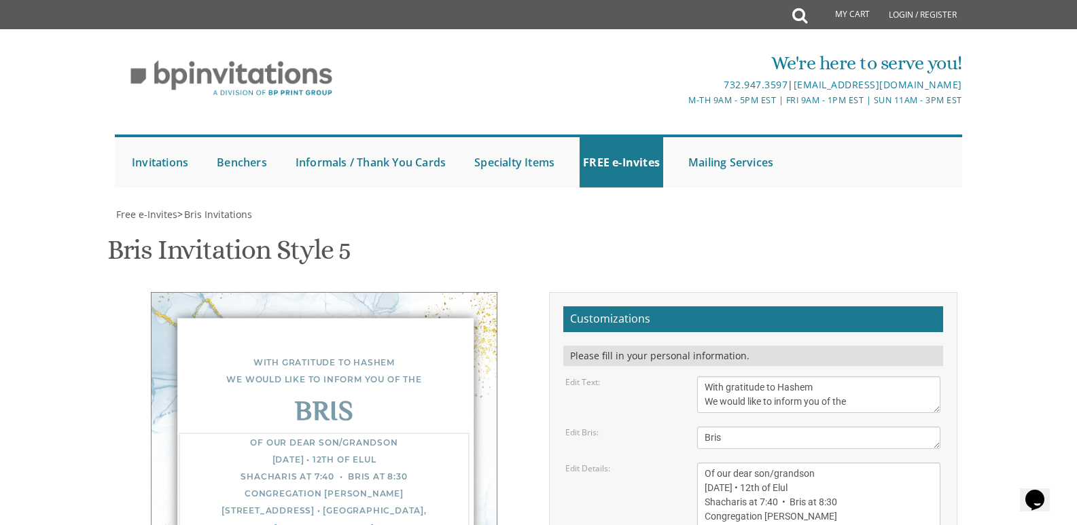
click at [808, 463] on textarea "Of our dear son/grandson Sunday, December 1st Shacharis at 7:00 • Bris at 7:45 …" at bounding box center [818, 502] width 243 height 79
click at [830, 463] on textarea "Of our dear son/grandson Sunday, December 1st Shacharis at 7:00 • Bris at 7:45 …" at bounding box center [818, 502] width 243 height 79
type textarea "Of our dear son/grandson נ''י Friday, September 5th • י''ב אלול Shacharis at 7:…"
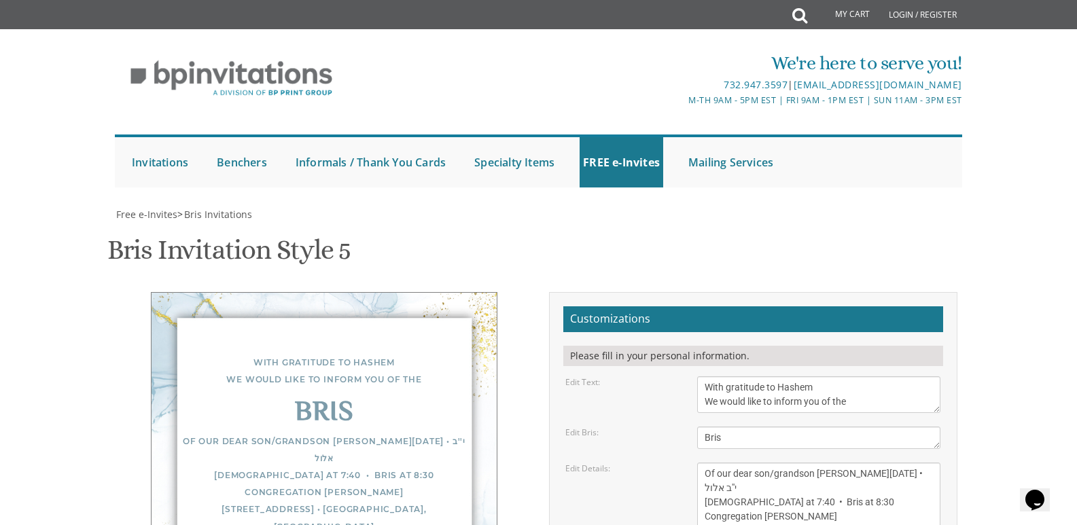
type input "נ"
type input "bhorowitz98@gmail.com"
